Goal: Task Accomplishment & Management: Manage account settings

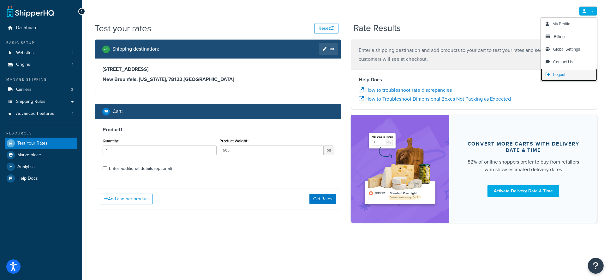
click at [560, 77] on span "Logout" at bounding box center [559, 74] width 12 height 6
click at [560, 76] on span "Logout" at bounding box center [559, 74] width 12 height 6
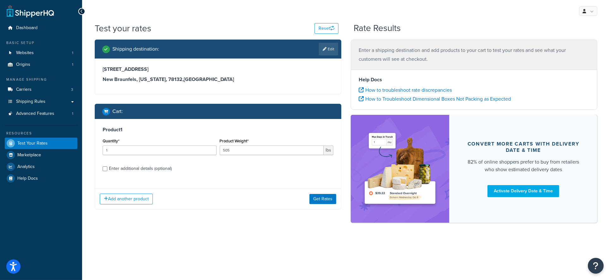
click at [277, 25] on div "Test your rates Reset" at bounding box center [217, 28] width 244 height 12
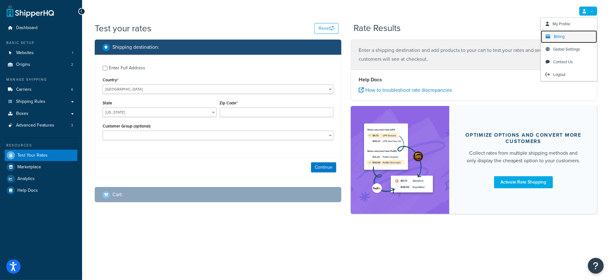
click at [564, 35] on span "Billing" at bounding box center [559, 36] width 11 height 6
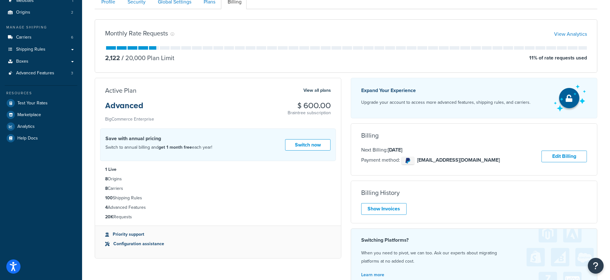
scroll to position [64, 0]
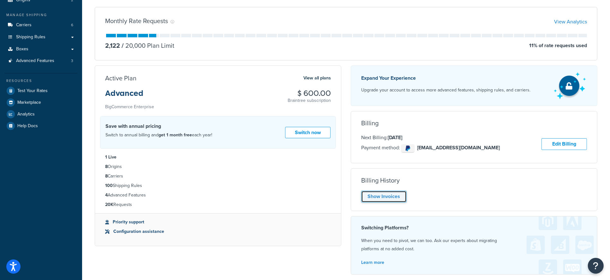
click at [388, 199] on link "Show Invoices" at bounding box center [383, 196] width 45 height 12
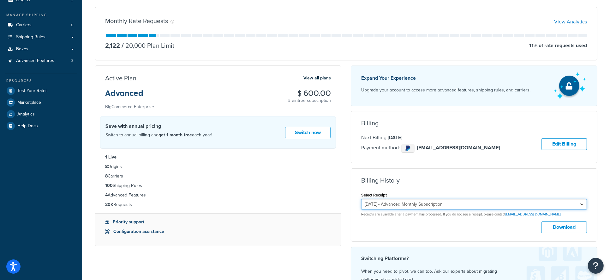
click at [423, 206] on select "[DATE] - Advanced Monthly Subscription [DATE] - Advanced Monthly Subscription […" at bounding box center [474, 204] width 226 height 11
